Goal: Navigation & Orientation: Find specific page/section

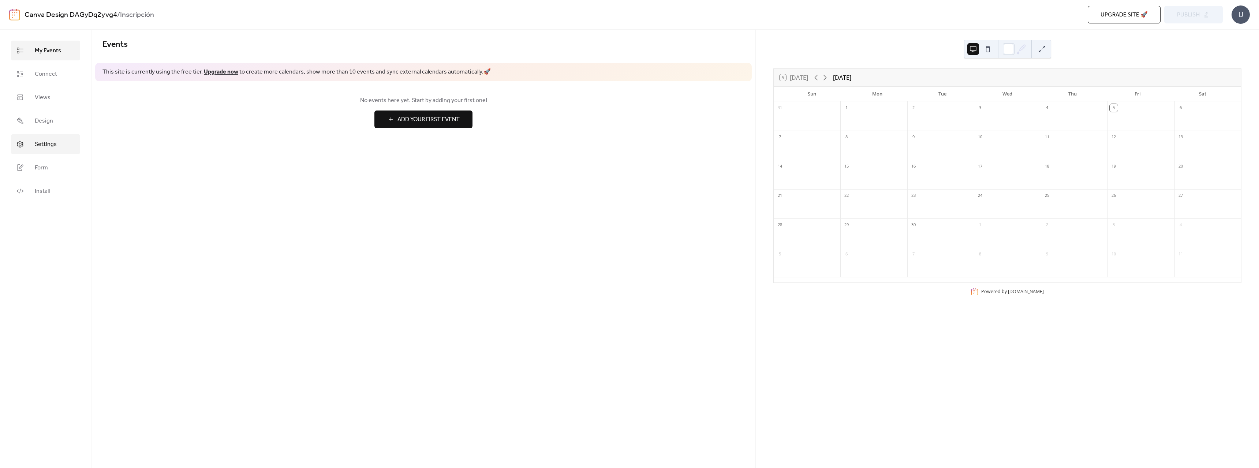
click at [45, 148] on span "Settings" at bounding box center [46, 144] width 22 height 9
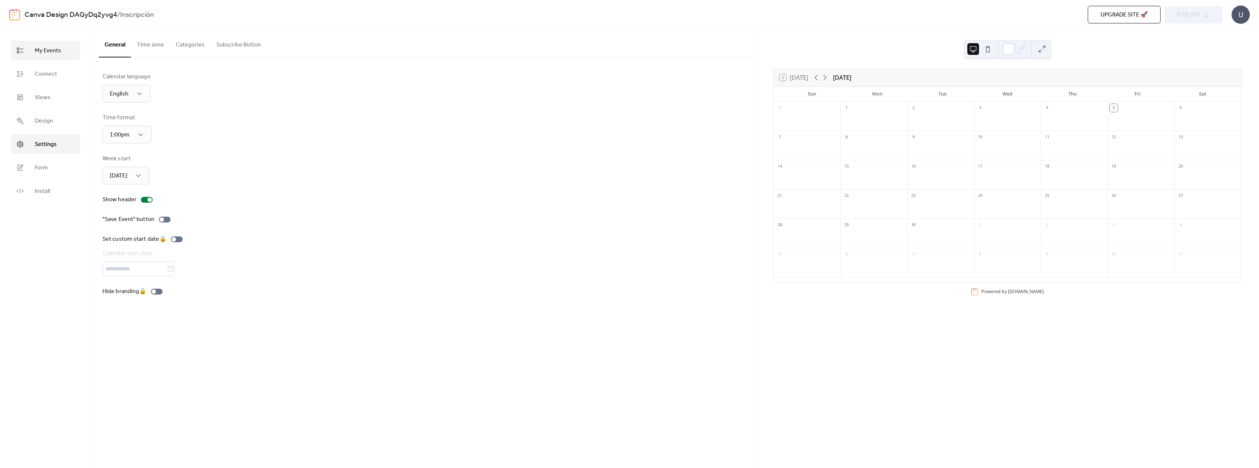
click at [48, 52] on span "My Events" at bounding box center [48, 50] width 26 height 9
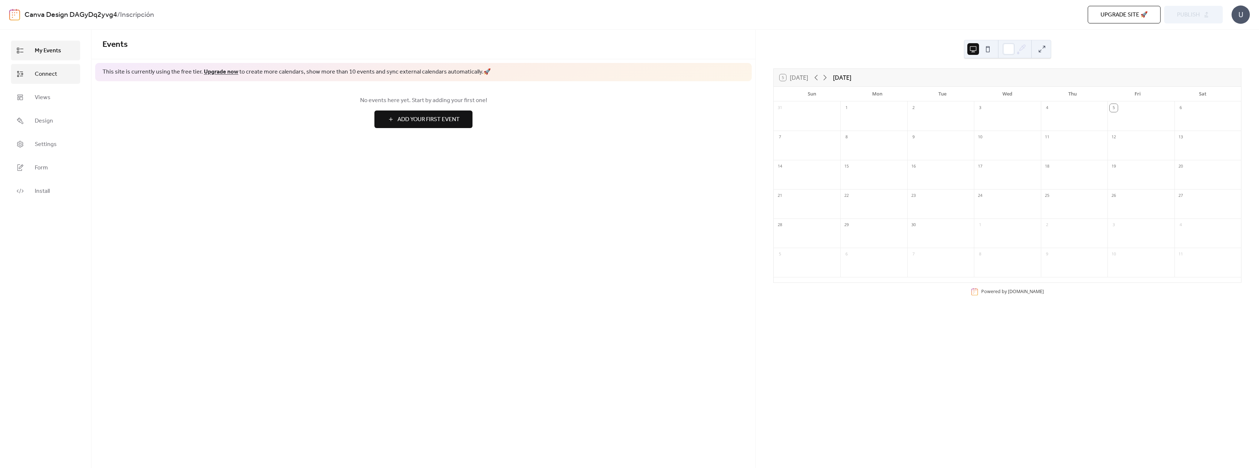
click at [44, 75] on span "Connect" at bounding box center [46, 74] width 22 height 9
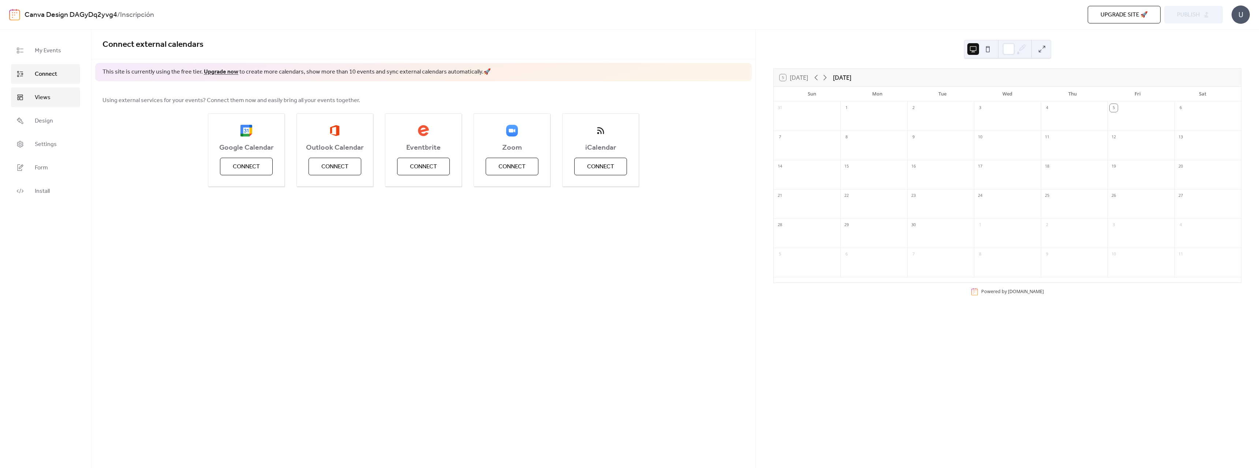
click at [44, 101] on span "Views" at bounding box center [43, 97] width 16 height 9
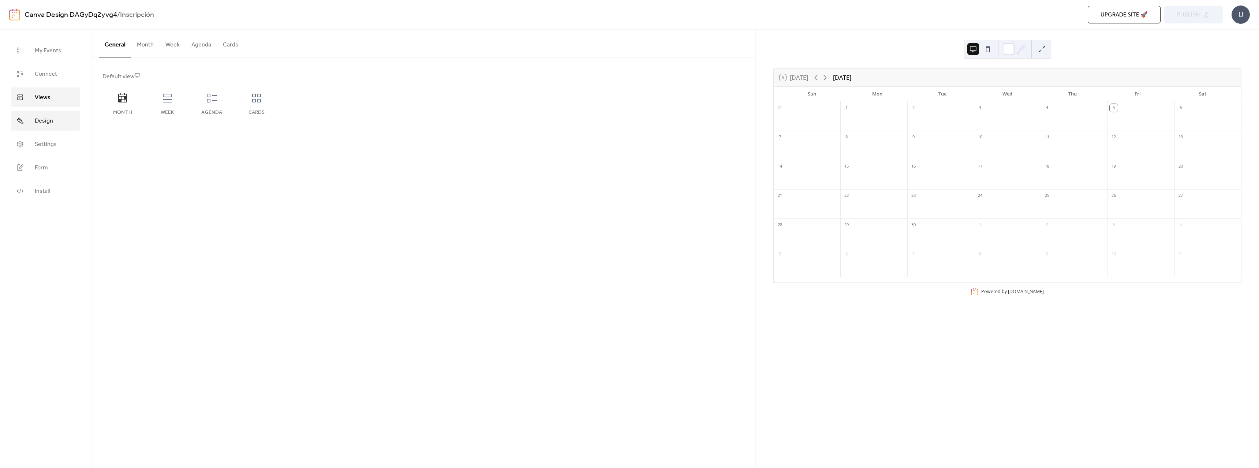
click at [48, 119] on span "Design" at bounding box center [44, 121] width 18 height 9
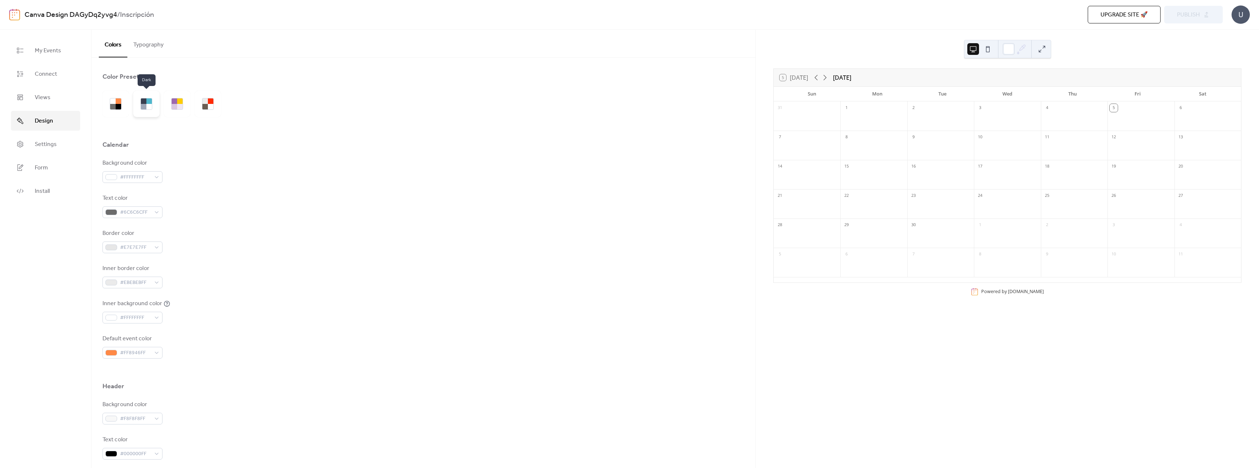
click at [145, 105] on div at bounding box center [143, 106] width 5 height 5
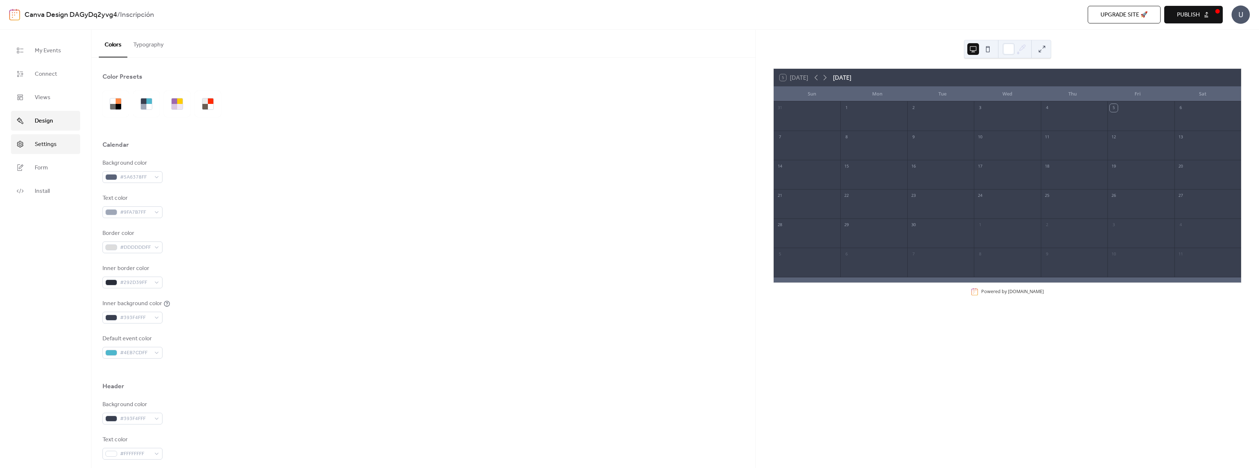
click at [40, 142] on span "Settings" at bounding box center [46, 144] width 22 height 9
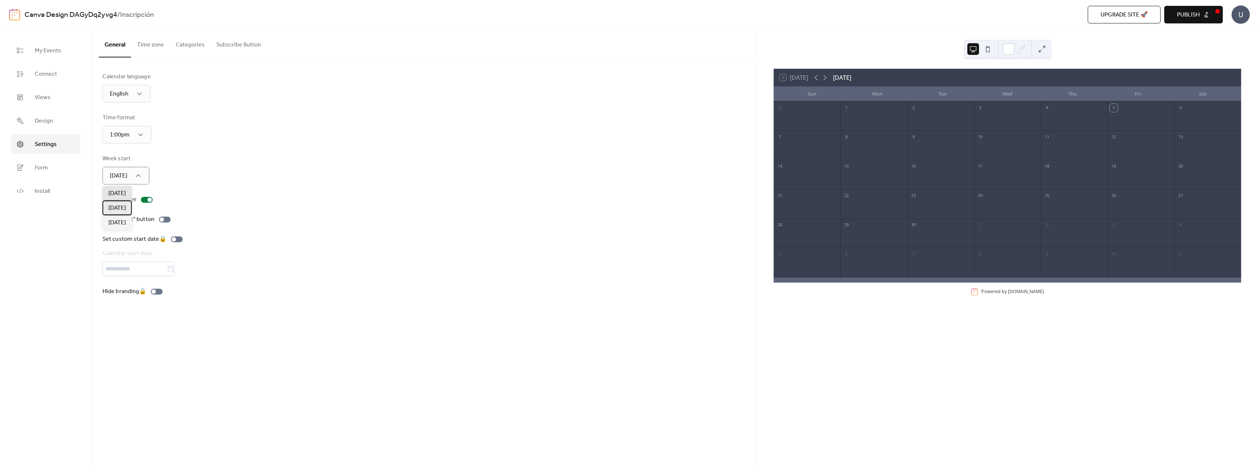
click at [119, 210] on span "[DATE]" at bounding box center [117, 208] width 18 height 9
click at [41, 169] on span "Form" at bounding box center [41, 168] width 13 height 9
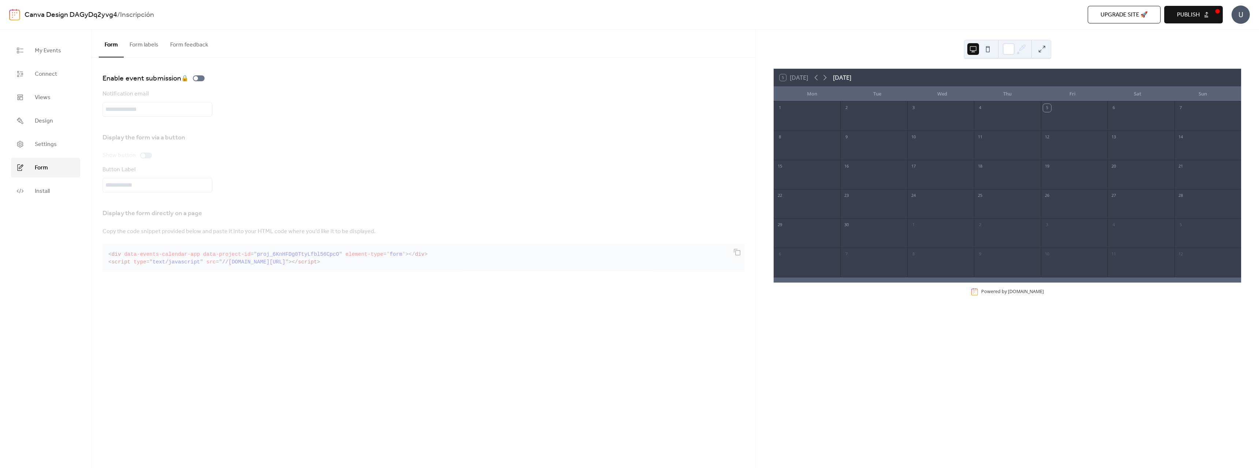
click at [808, 93] on div "Mon" at bounding box center [812, 94] width 65 height 15
click at [811, 93] on div "Mon" at bounding box center [812, 94] width 65 height 15
click at [816, 119] on div at bounding box center [807, 120] width 67 height 15
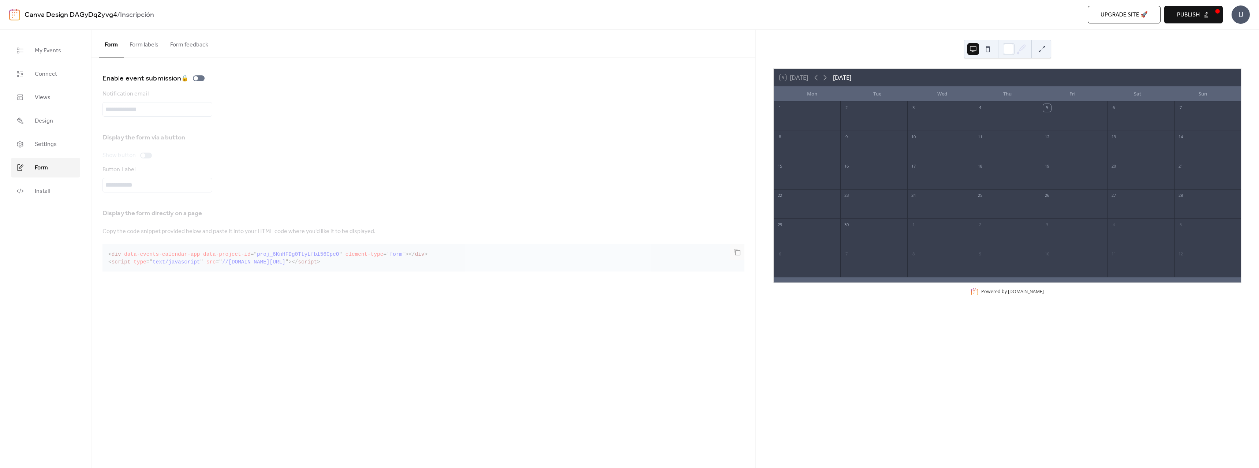
click at [816, 119] on div at bounding box center [807, 120] width 67 height 15
click at [56, 51] on span "My Events" at bounding box center [48, 50] width 26 height 9
